Goal: Task Accomplishment & Management: Complete application form

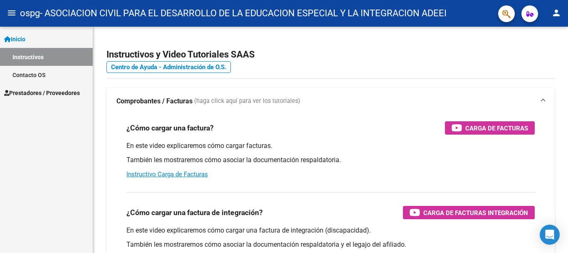
click at [26, 65] on link "Instructivos" at bounding box center [46, 57] width 93 height 18
click at [25, 89] on span "Prestadores / Proveedores" at bounding box center [42, 92] width 76 height 9
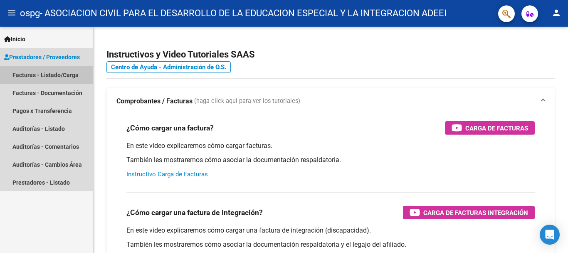
click at [45, 74] on link "Facturas - Listado/Carga" at bounding box center [46, 75] width 93 height 18
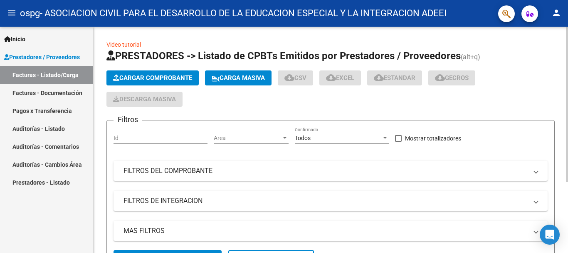
click at [165, 75] on span "Cargar Comprobante" at bounding box center [152, 77] width 79 height 7
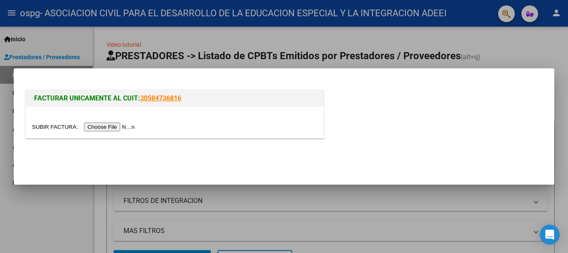
click at [109, 132] on div at bounding box center [175, 121] width 298 height 31
click at [109, 129] on input "file" at bounding box center [84, 126] width 105 height 9
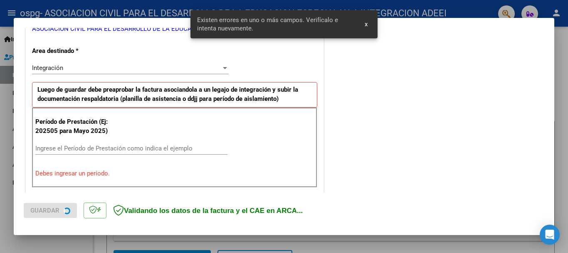
scroll to position [192, 0]
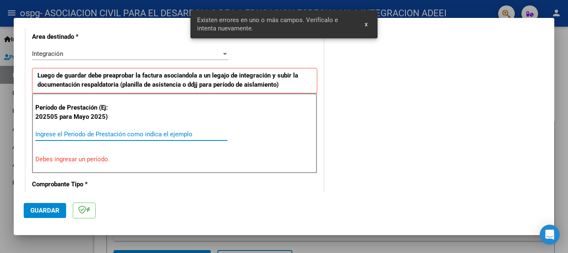
click at [131, 136] on input "Ingrese el Período de Prestación como indica el ejemplo" at bounding box center [131, 133] width 192 height 7
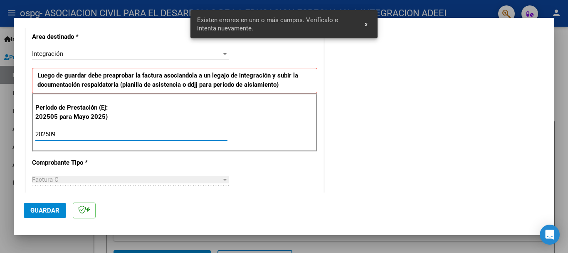
type input "202509"
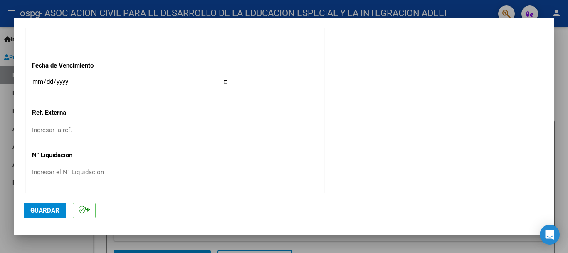
scroll to position [567, 0]
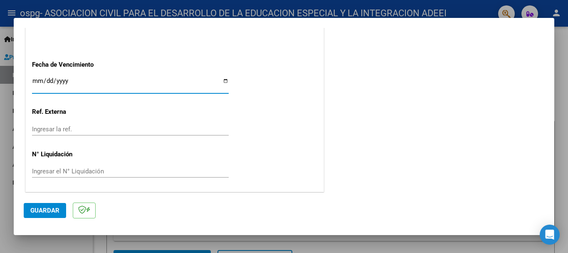
click at [37, 79] on input "Ingresar la fecha" at bounding box center [130, 83] width 197 height 13
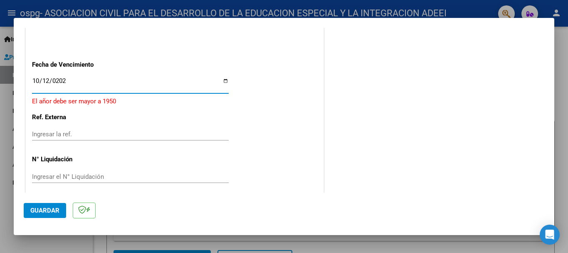
type input "[DATE]"
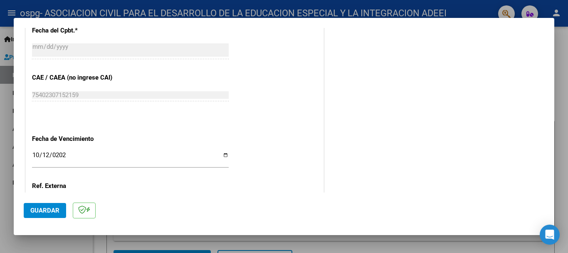
scroll to position [568, 0]
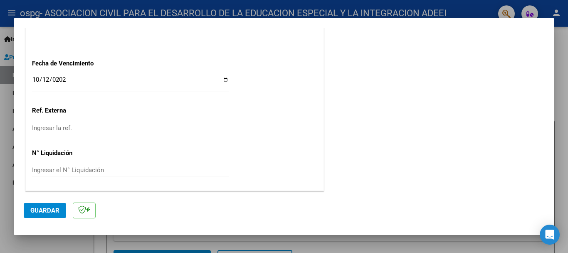
click at [53, 209] on span "Guardar" at bounding box center [44, 209] width 29 height 7
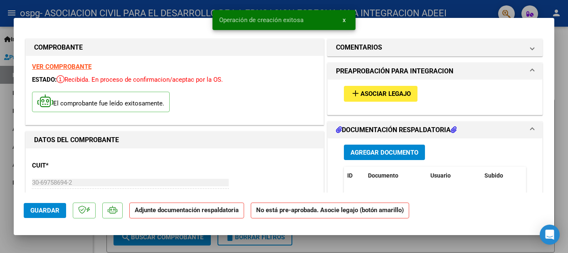
click at [367, 151] on span "Agregar Documento" at bounding box center [385, 152] width 68 height 7
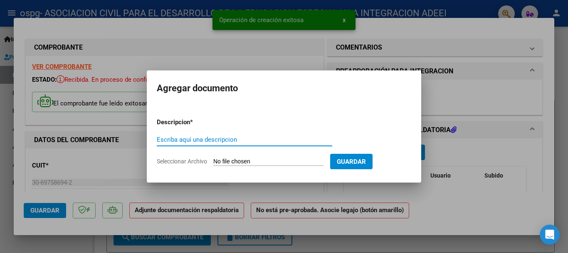
click at [233, 139] on input "Escriba aquí una descripcion" at bounding box center [245, 139] width 176 height 7
type input "o"
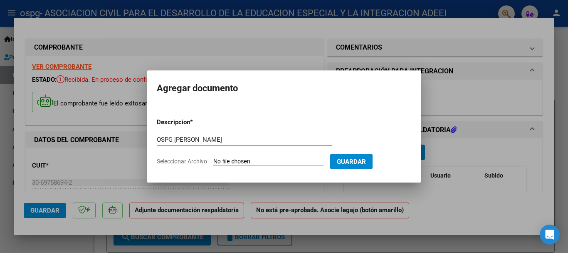
type input "OSPG [PERSON_NAME]"
click at [250, 161] on input "Seleccionar Archivo" at bounding box center [268, 162] width 110 height 8
type input "C:\fakepath\OSPEG - [PERSON_NAME] AZUL 09-2025.pdf"
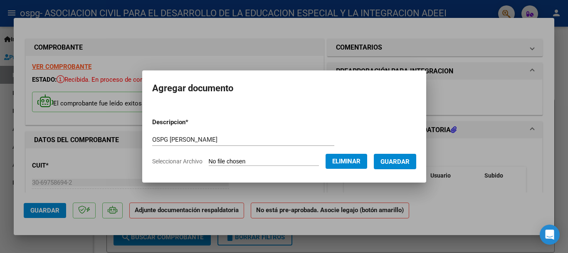
click at [201, 142] on div "OSPG [PERSON_NAME] Escriba aquí una descripcion" at bounding box center [243, 139] width 182 height 12
drag, startPoint x: 202, startPoint y: 139, endPoint x: 46, endPoint y: 136, distance: 155.6
click at [46, 136] on div "COMPROBANTE VER COMPROBANTE ESTADO: Recibida. En proceso de confirmacion/acepta…" at bounding box center [284, 126] width 568 height 253
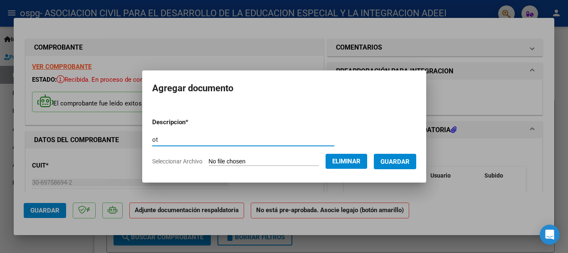
type input "o"
type input "[PERSON_NAME] AZUL 202509"
click at [424, 156] on mat-dialog-content "Descripcion * [PERSON_NAME] AZUL 202509 Escriba aquí una descripcion Selecciona…" at bounding box center [284, 137] width 284 height 67
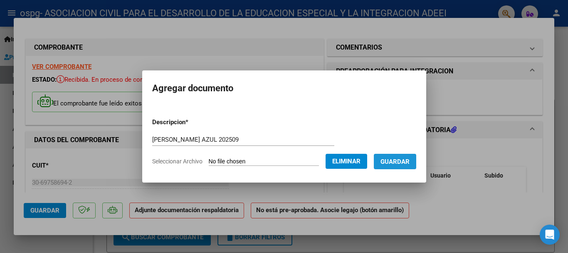
click at [410, 160] on span "Guardar" at bounding box center [395, 161] width 29 height 7
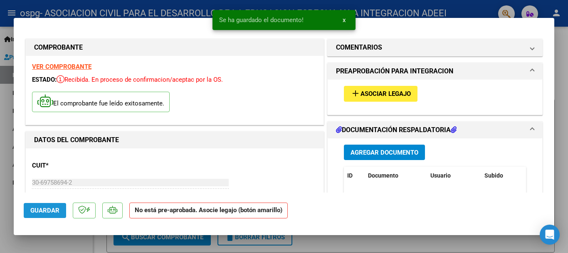
click at [42, 210] on span "Guardar" at bounding box center [44, 209] width 29 height 7
click at [359, 98] on button "add Asociar Legajo" at bounding box center [381, 93] width 74 height 15
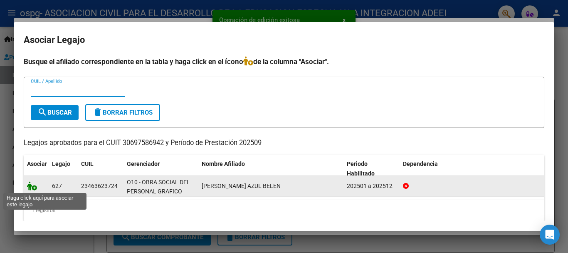
click at [33, 186] on icon at bounding box center [32, 185] width 10 height 9
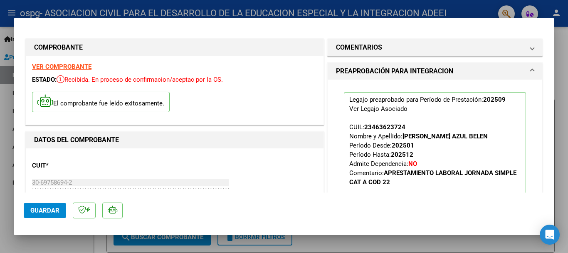
click at [37, 206] on button "Guardar" at bounding box center [45, 210] width 42 height 15
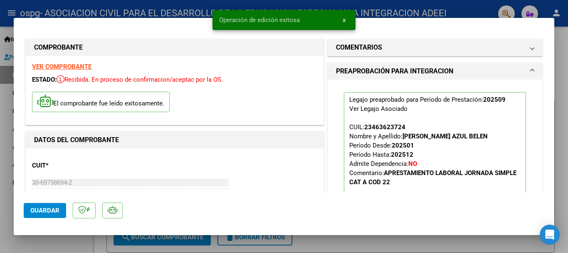
click at [568, 67] on div at bounding box center [284, 126] width 568 height 253
type input "$ 0,00"
